Goal: Check status

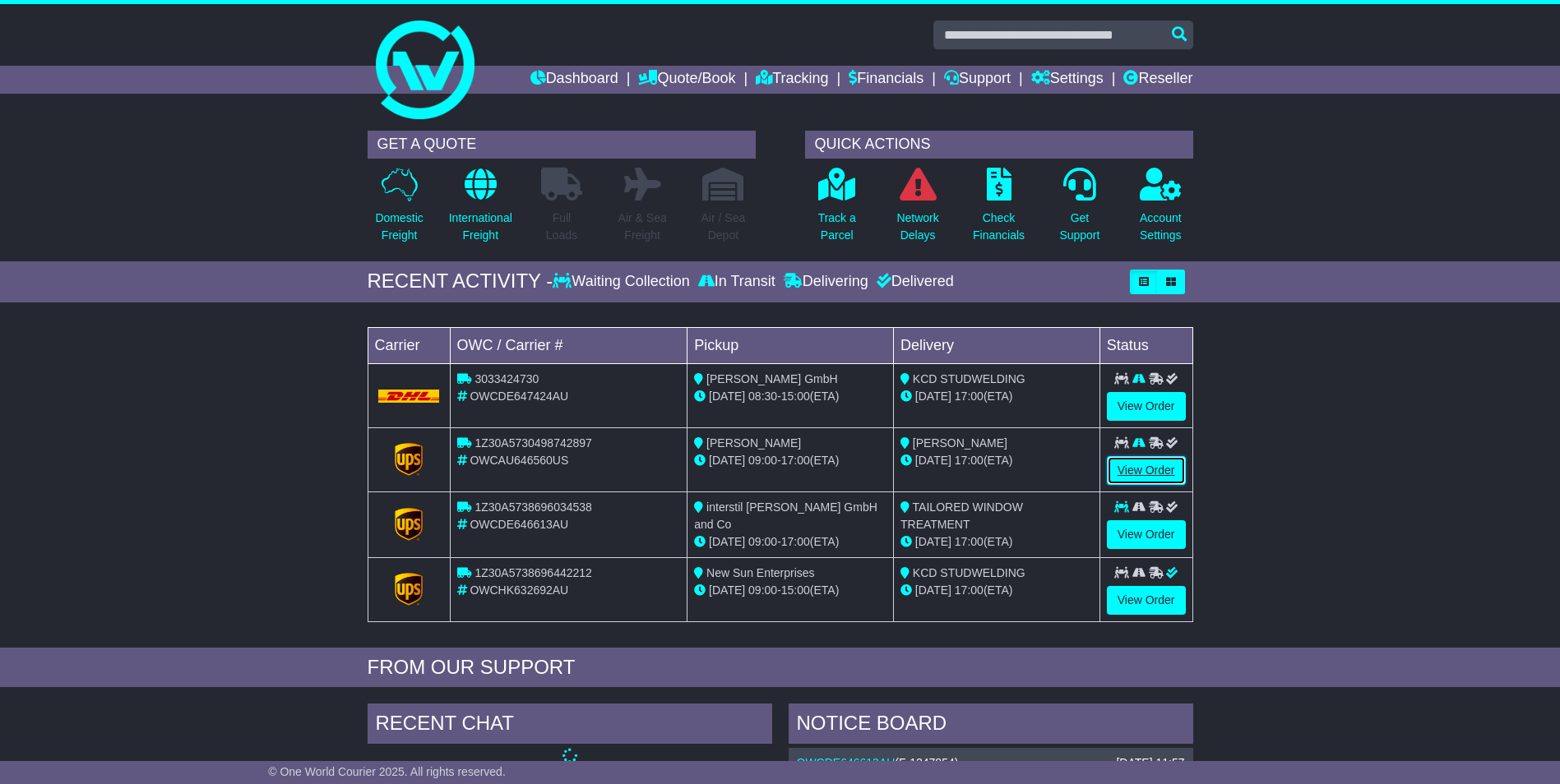
click at [1139, 468] on link "View Order" at bounding box center [1147, 470] width 79 height 29
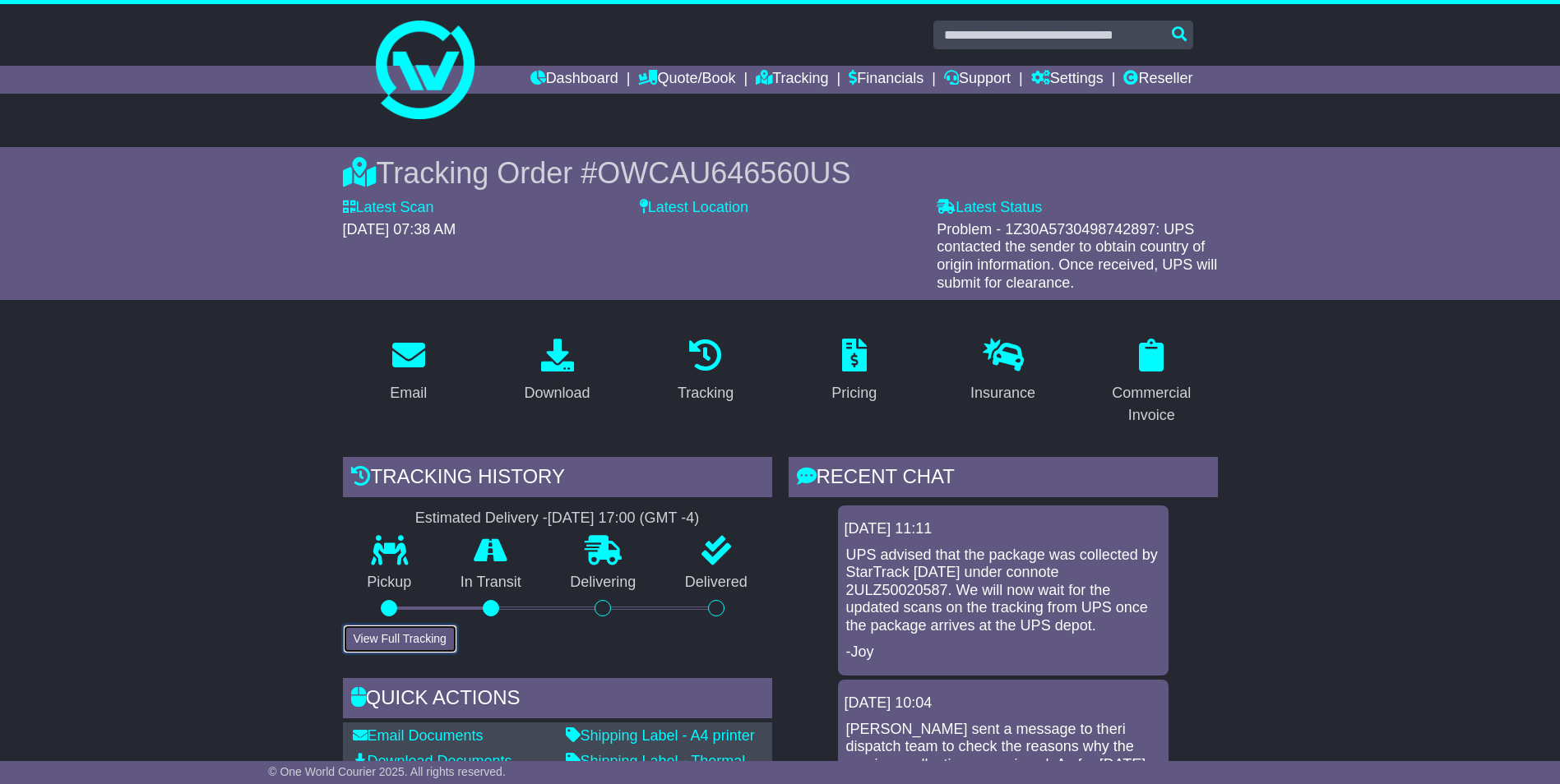
click at [383, 643] on button "View Full Tracking" at bounding box center [400, 639] width 114 height 29
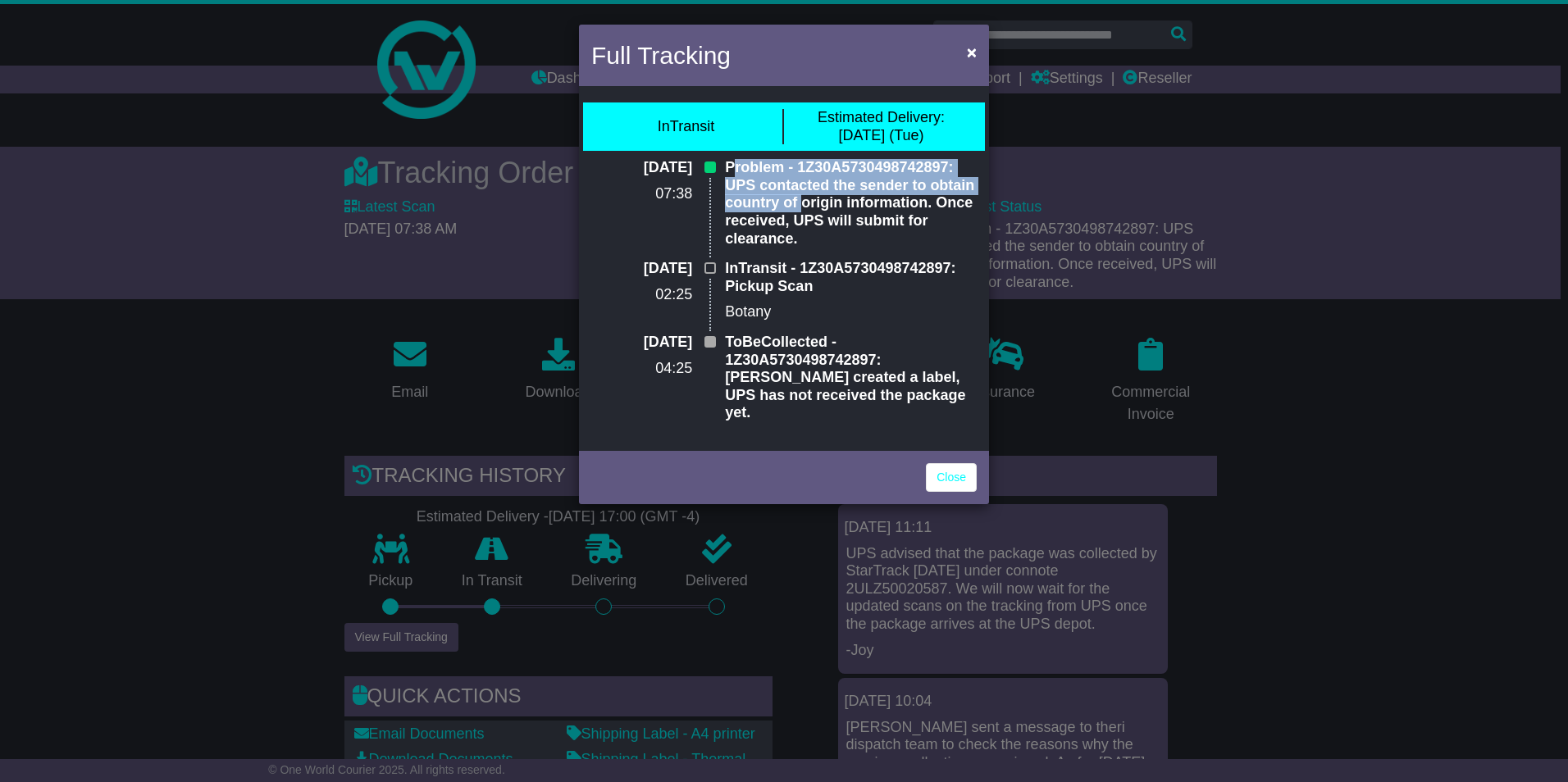
drag, startPoint x: 731, startPoint y: 165, endPoint x: 801, endPoint y: 206, distance: 81.1
click at [801, 206] on p "Problem - 1Z30A5730498742897: UPS contacted the sender to obtain country of ori…" at bounding box center [851, 203] width 252 height 88
drag, startPoint x: 801, startPoint y: 206, endPoint x: 760, endPoint y: 169, distance: 55.2
click at [761, 169] on p "Problem - 1Z30A5730498742897: UPS contacted the sender to obtain country of ori…" at bounding box center [851, 203] width 252 height 88
drag, startPoint x: 727, startPoint y: 168, endPoint x: 791, endPoint y: 235, distance: 92.7
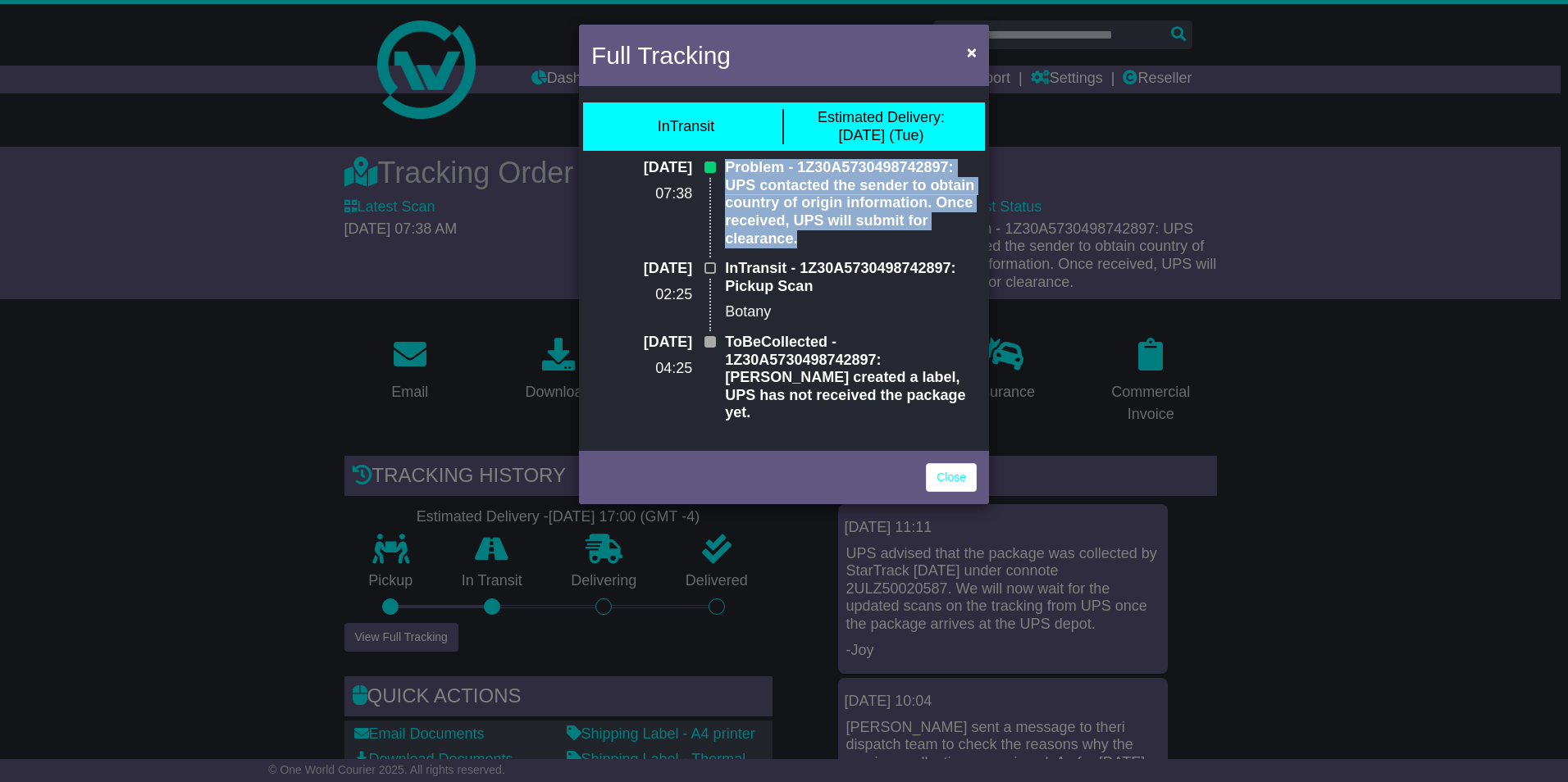
click at [792, 236] on p "Problem - 1Z30A5730498742897: UPS contacted the sender to obtain country of ori…" at bounding box center [851, 203] width 252 height 88
drag, startPoint x: 791, startPoint y: 235, endPoint x: 768, endPoint y: 225, distance: 25.1
copy p "Problem - 1Z30A5730498742897: UPS contacted the sender to obtain country of ori…"
click at [968, 48] on span "×" at bounding box center [972, 52] width 10 height 19
